Goal: Download file/media

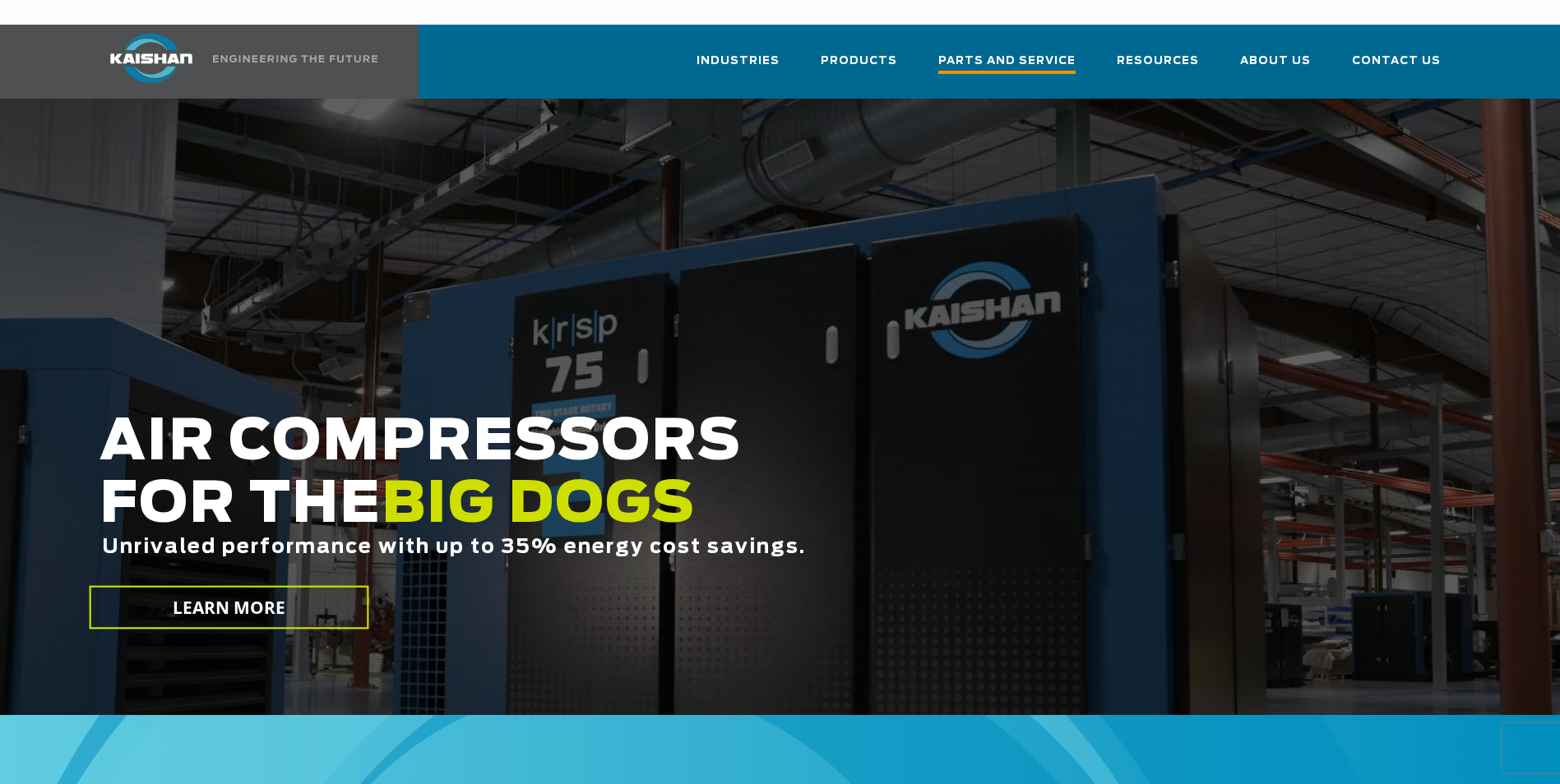
click at [1004, 52] on span "Parts and Service" at bounding box center [1006, 63] width 137 height 22
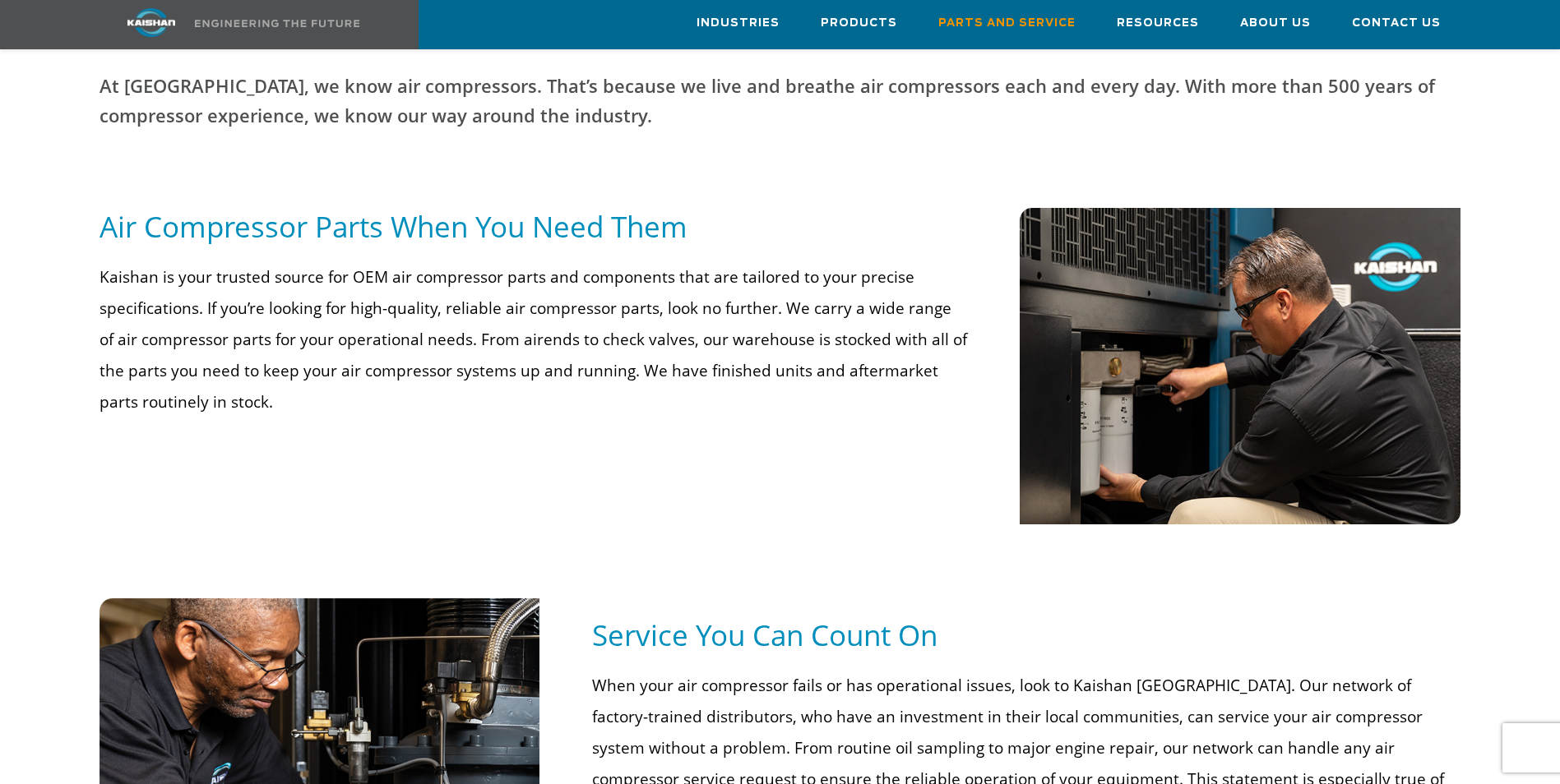
scroll to position [493, 0]
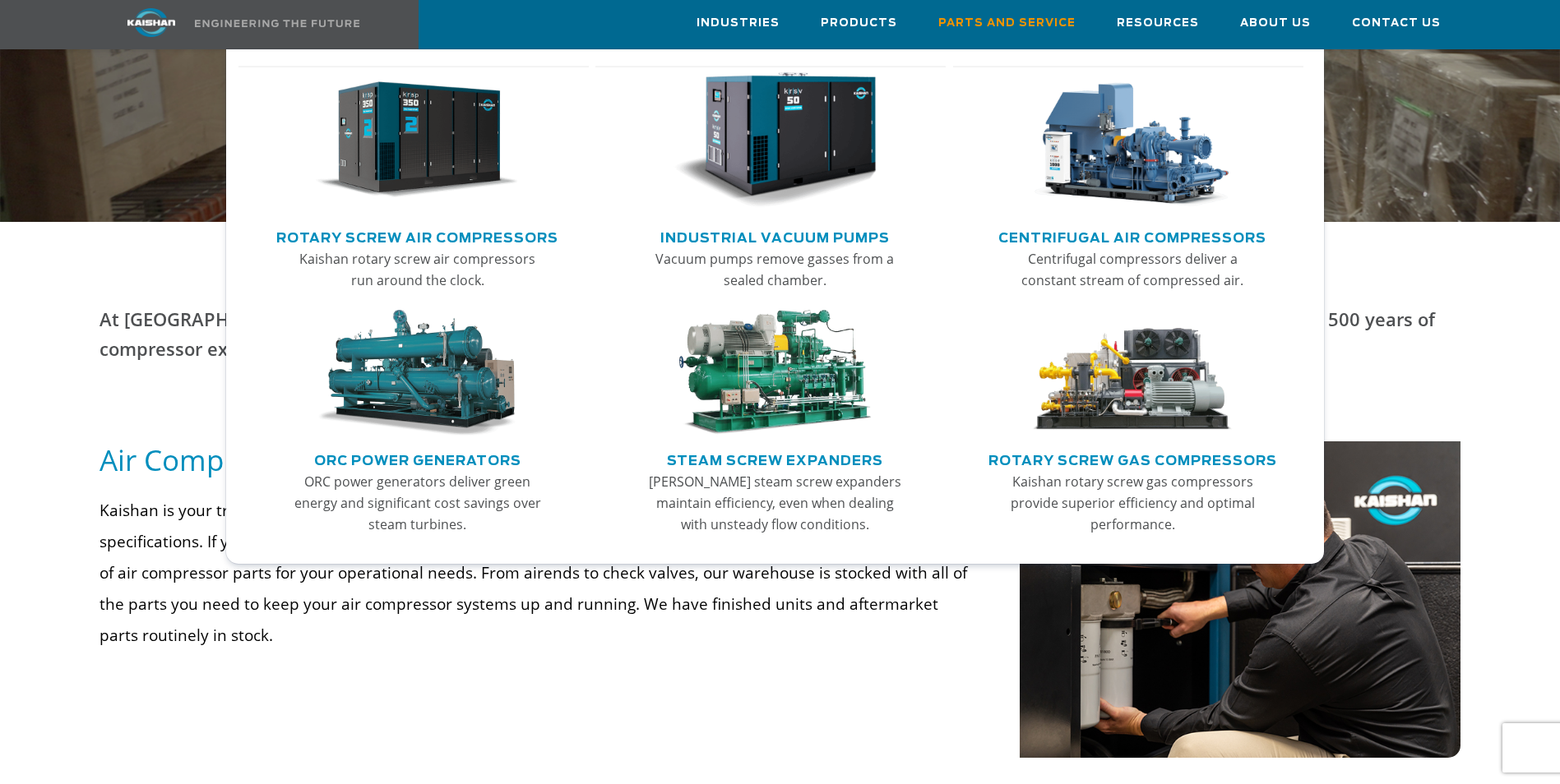
click at [475, 238] on link "Rotary Screw Air Compressors" at bounding box center [417, 236] width 282 height 25
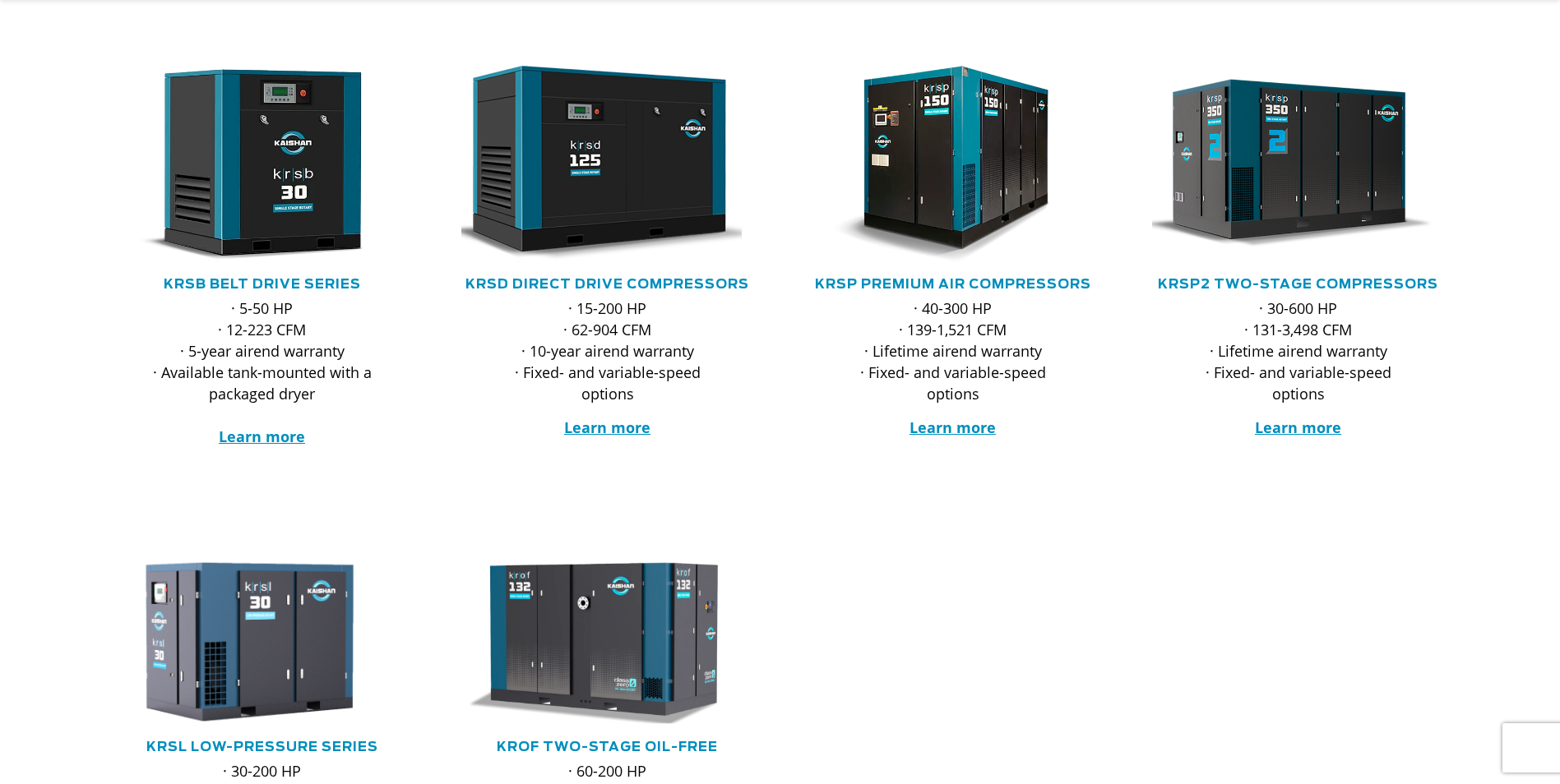
scroll to position [329, 0]
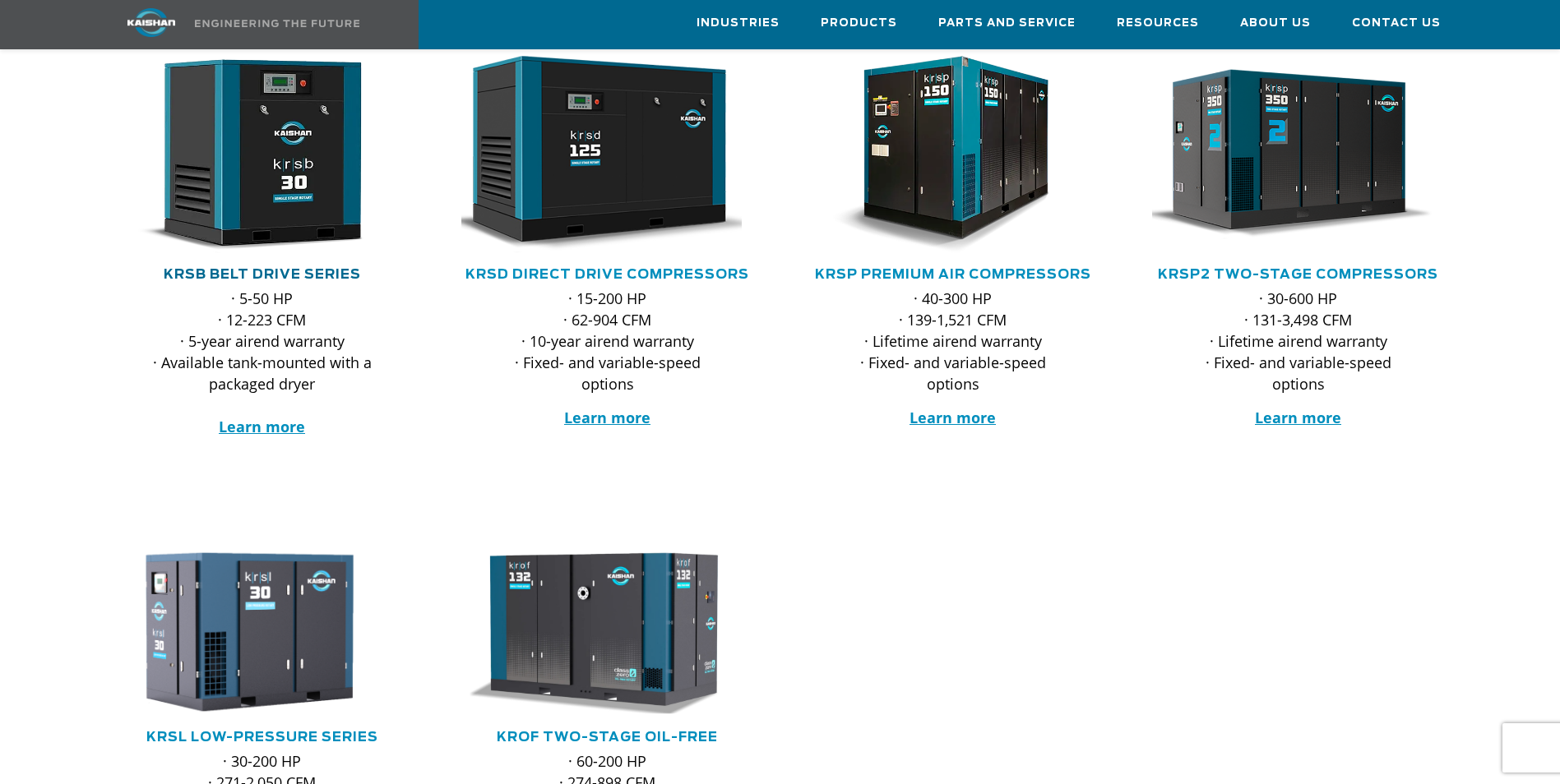
click at [318, 268] on link "KRSB Belt Drive Series" at bounding box center [262, 274] width 197 height 13
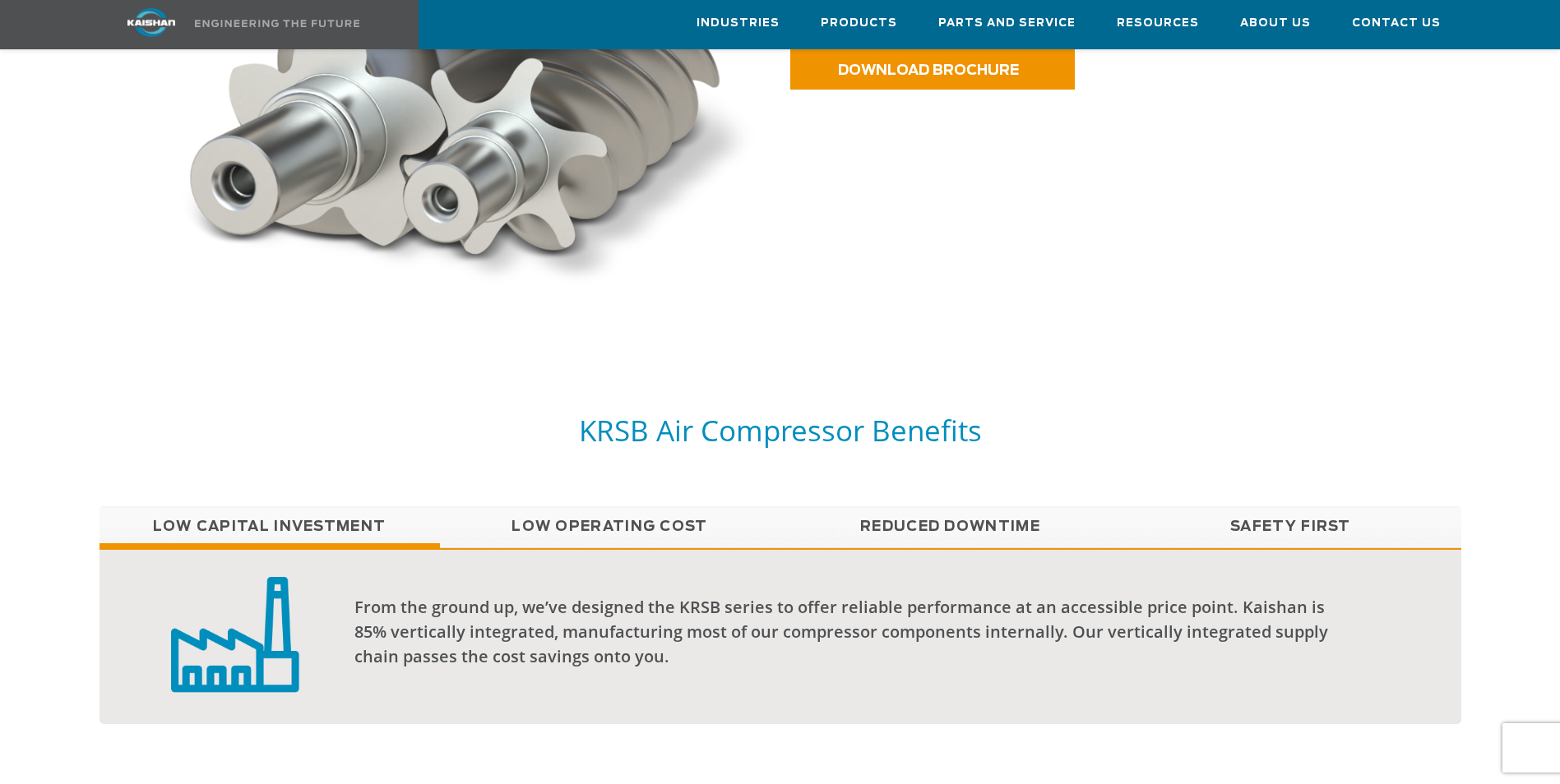
scroll to position [657, 0]
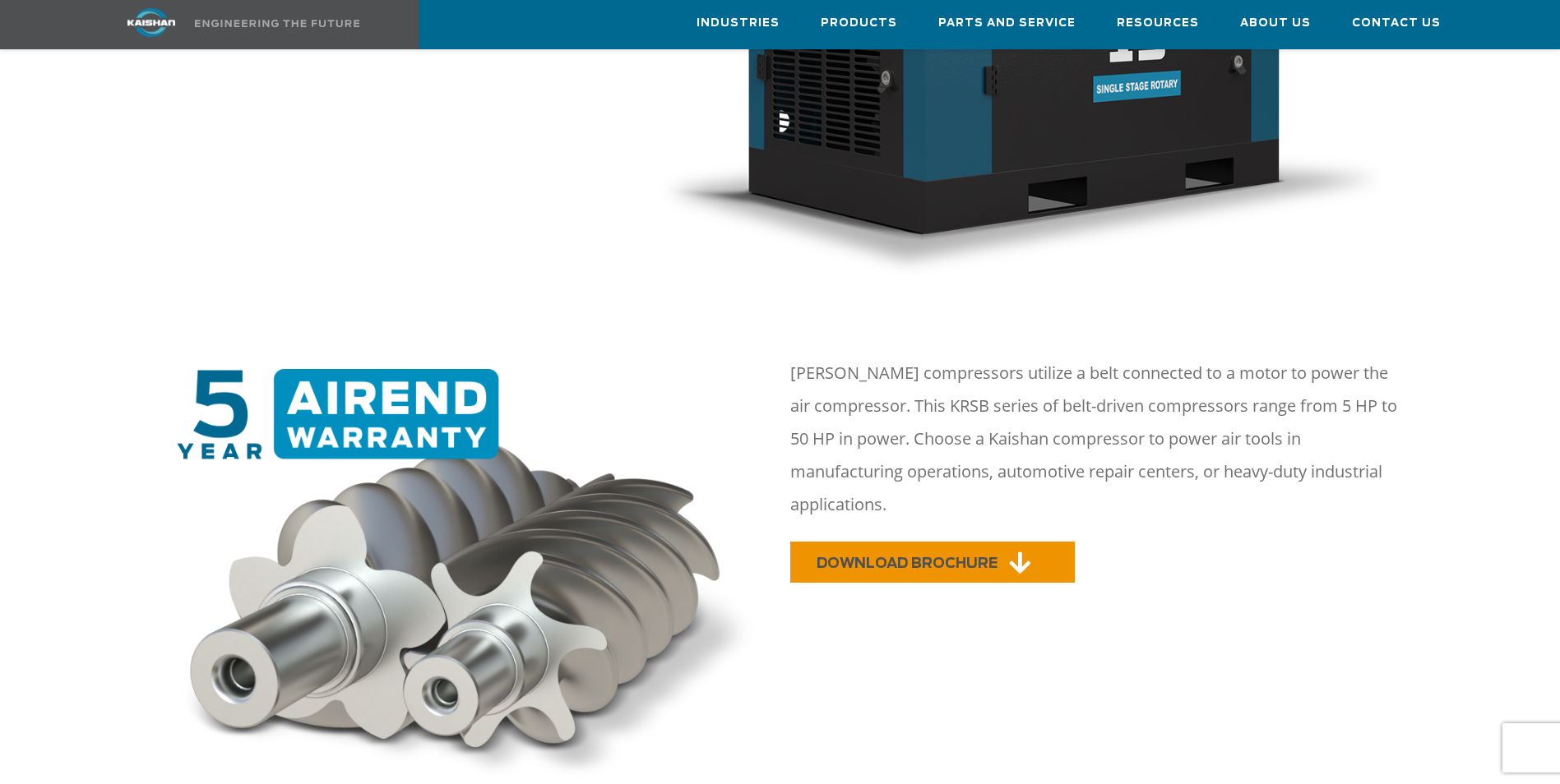
click at [960, 556] on span "DOWNLOAD BROCHURE" at bounding box center [906, 563] width 181 height 14
